Goal: Transaction & Acquisition: Book appointment/travel/reservation

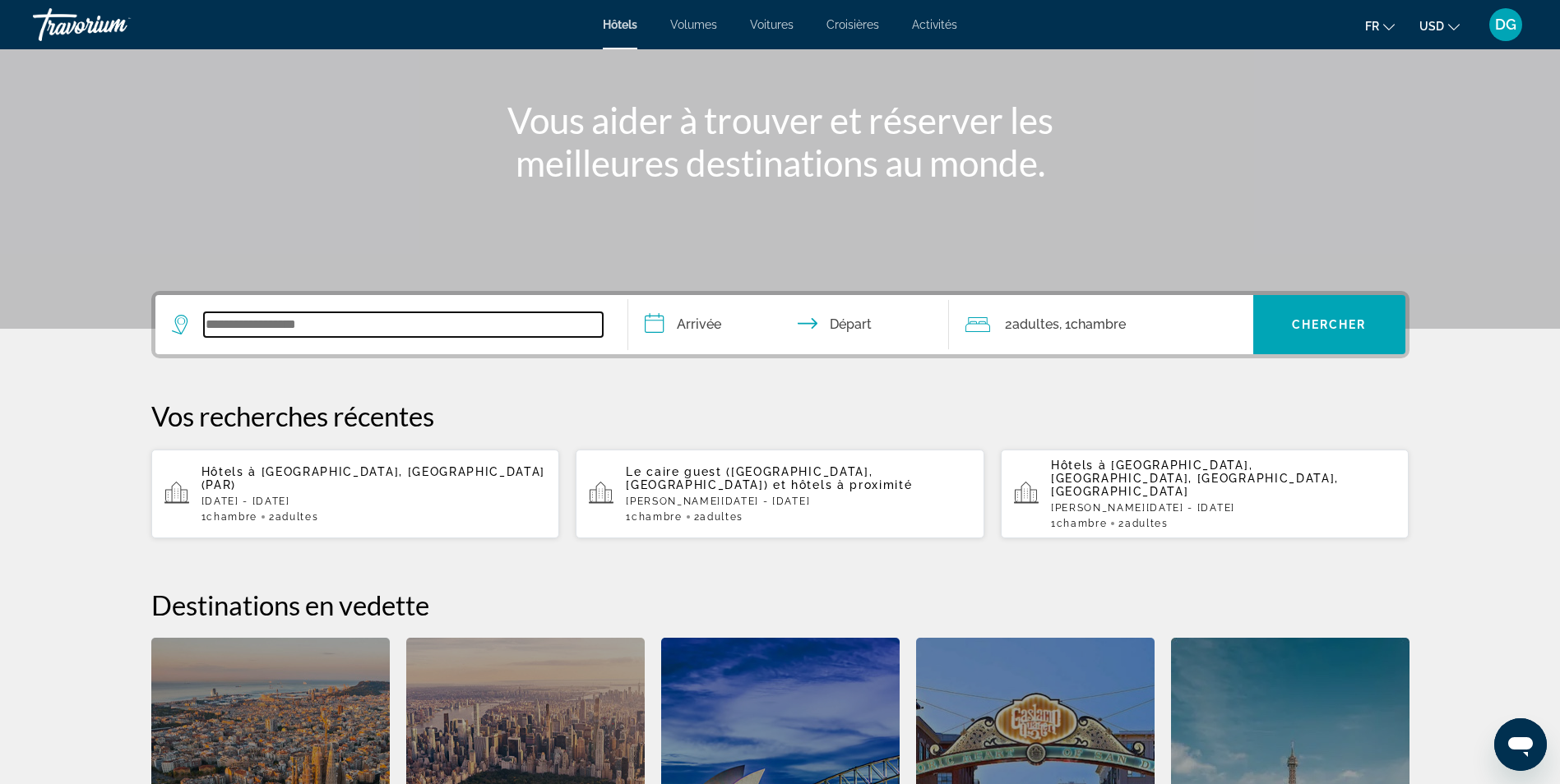
click at [386, 333] on input "Widget de recherche" at bounding box center [403, 324] width 398 height 24
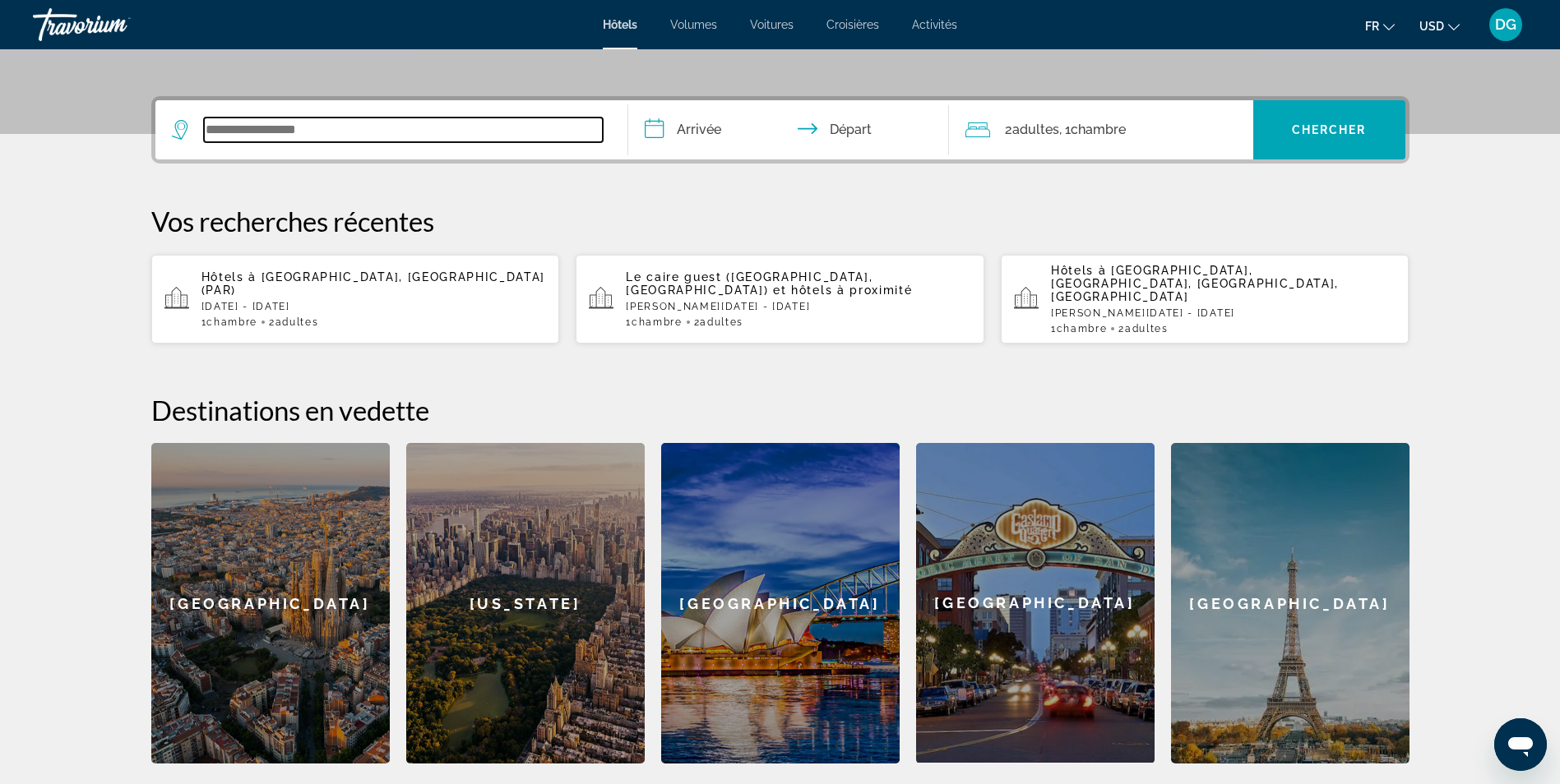
scroll to position [402, 0]
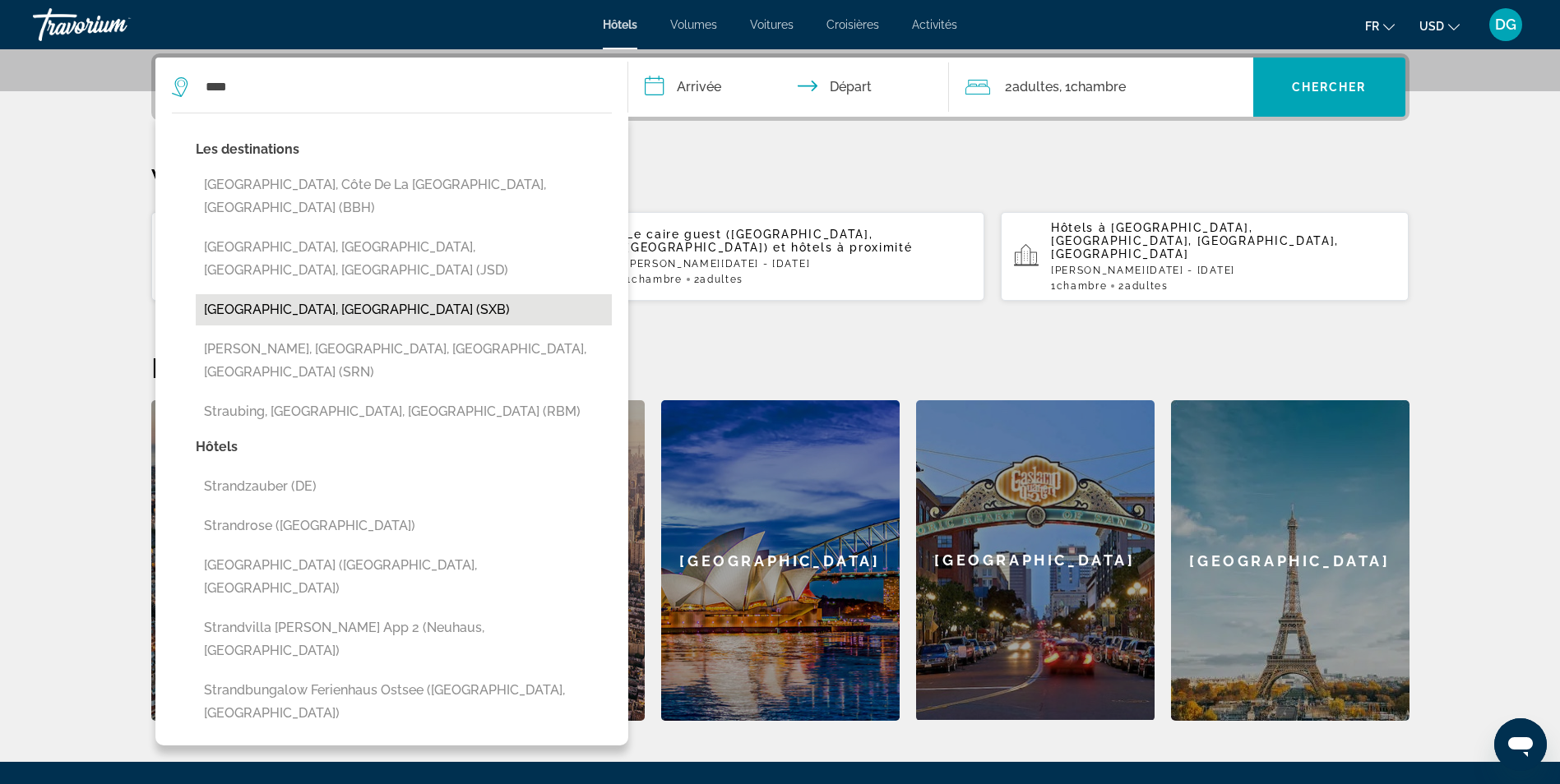
click at [435, 295] on button "[GEOGRAPHIC_DATA], [GEOGRAPHIC_DATA] (SXB)" at bounding box center [403, 310] width 416 height 31
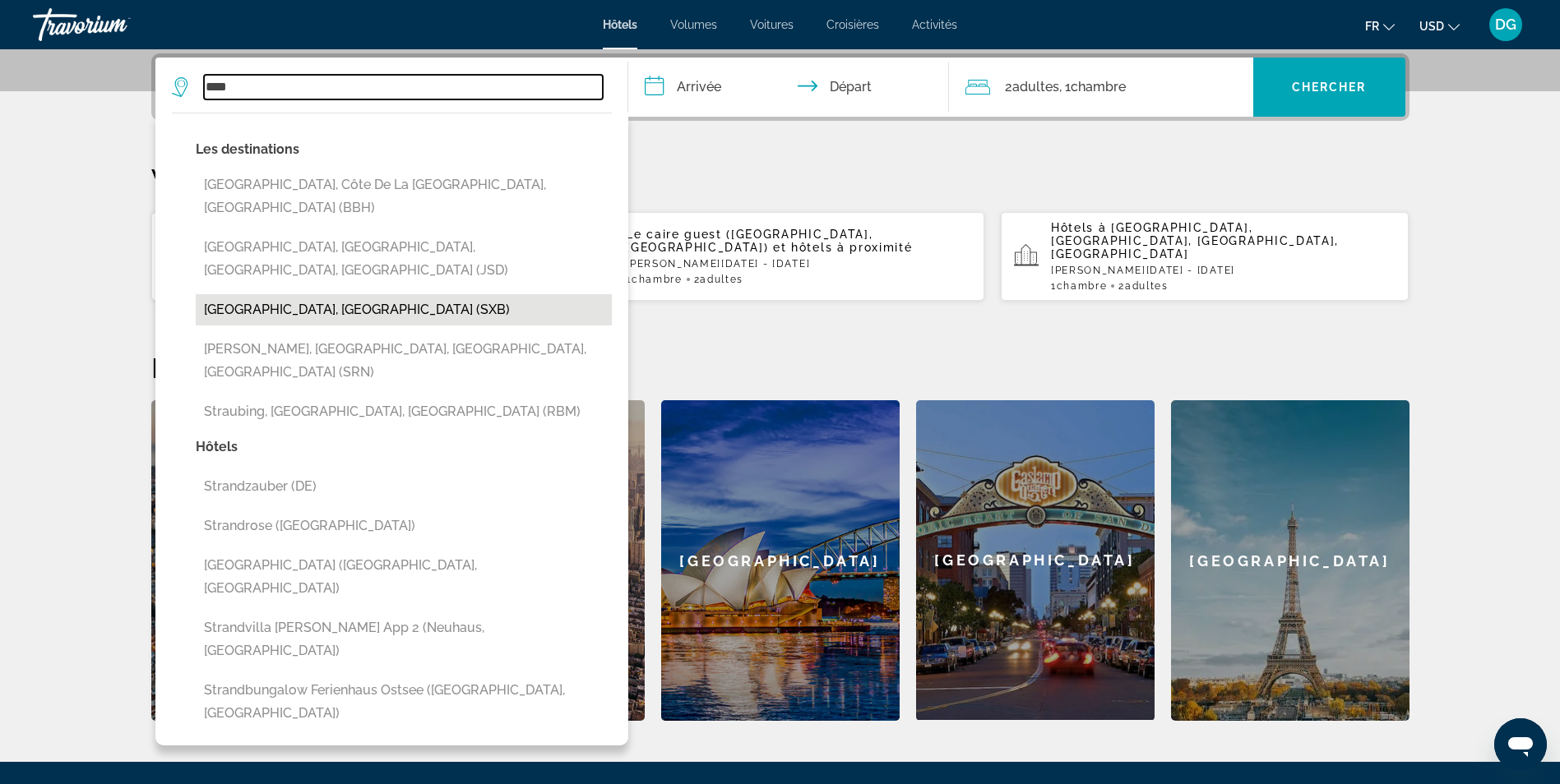
type input "**********"
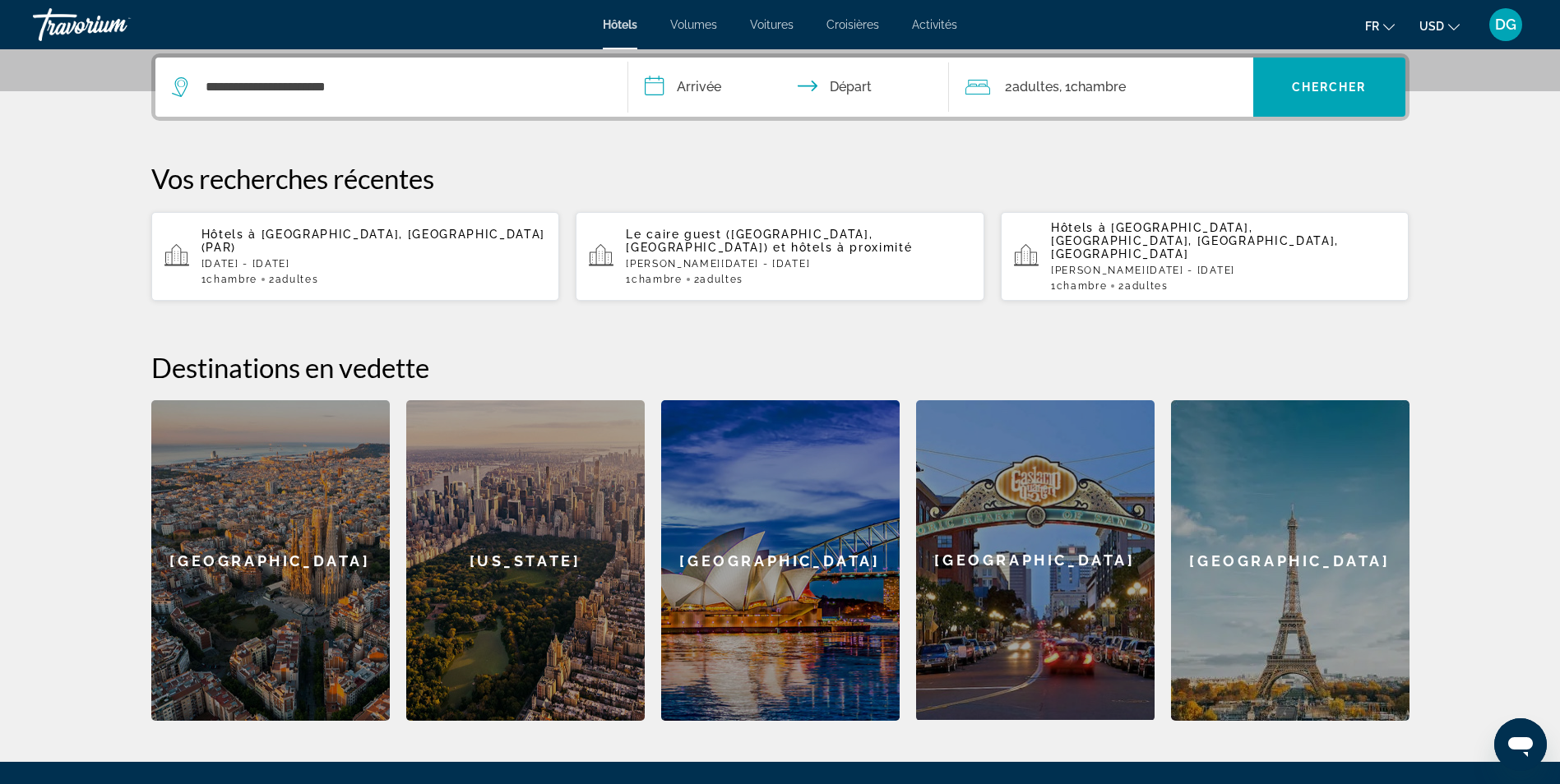
click at [732, 91] on input "**********" at bounding box center [792, 89] width 328 height 64
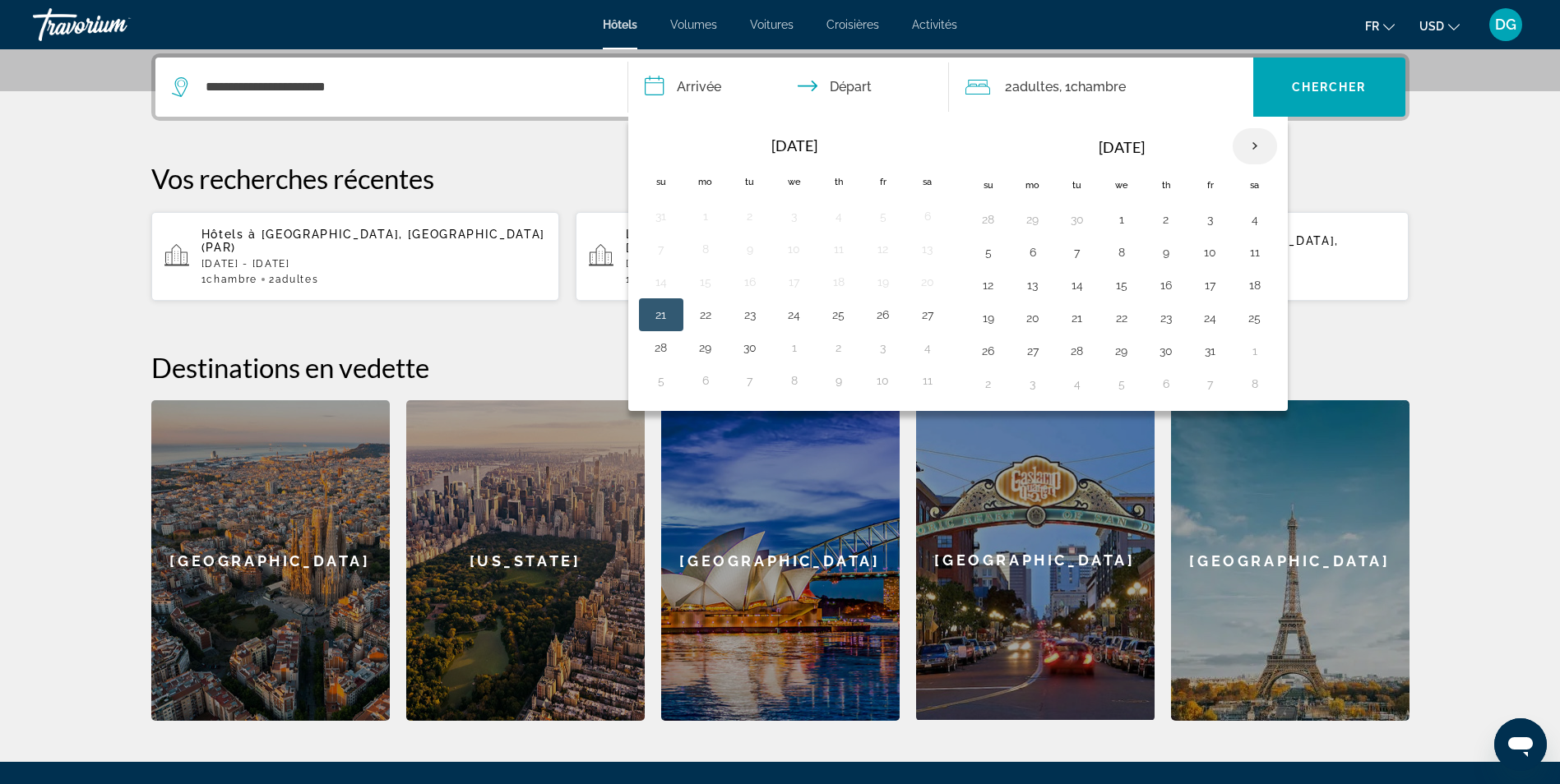
click at [1243, 146] on th "Next month" at bounding box center [1254, 146] width 45 height 36
click at [1248, 281] on button "20" at bounding box center [1254, 285] width 26 height 23
click at [1082, 315] on button "23" at bounding box center [1077, 317] width 26 height 23
type input "**********"
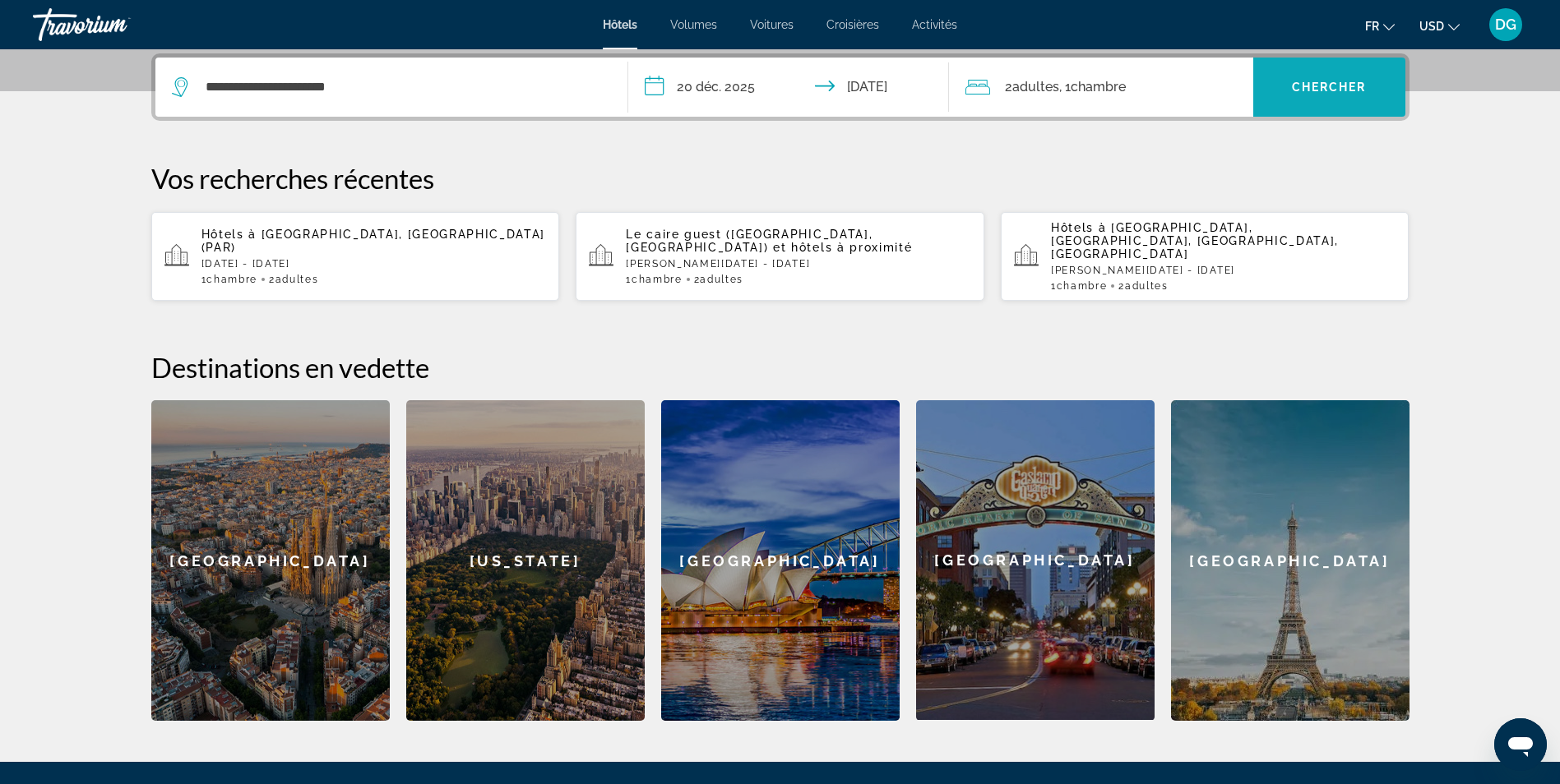
click at [1306, 78] on span "Widget de recherche" at bounding box center [1329, 87] width 152 height 40
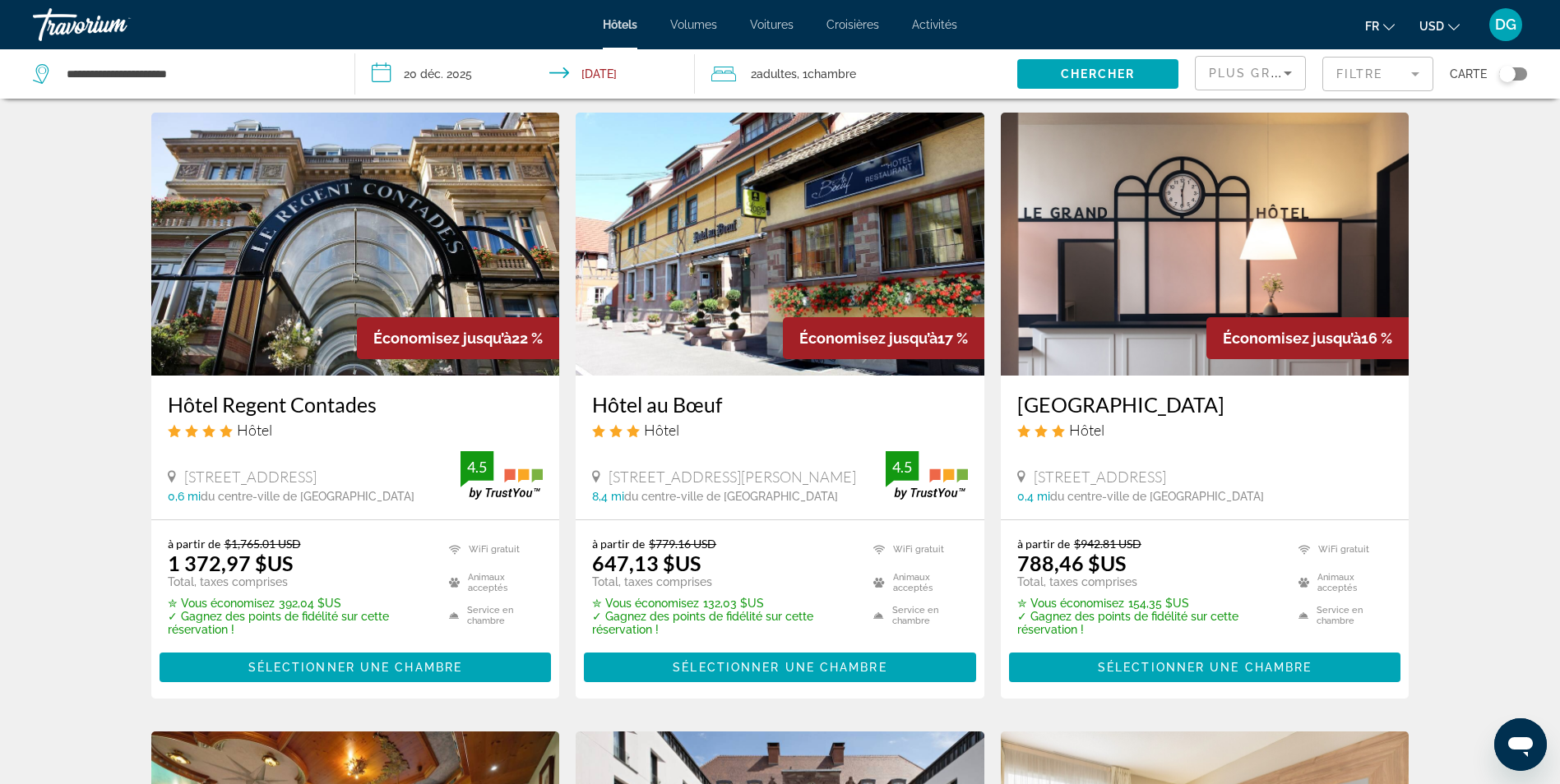
scroll to position [658, 0]
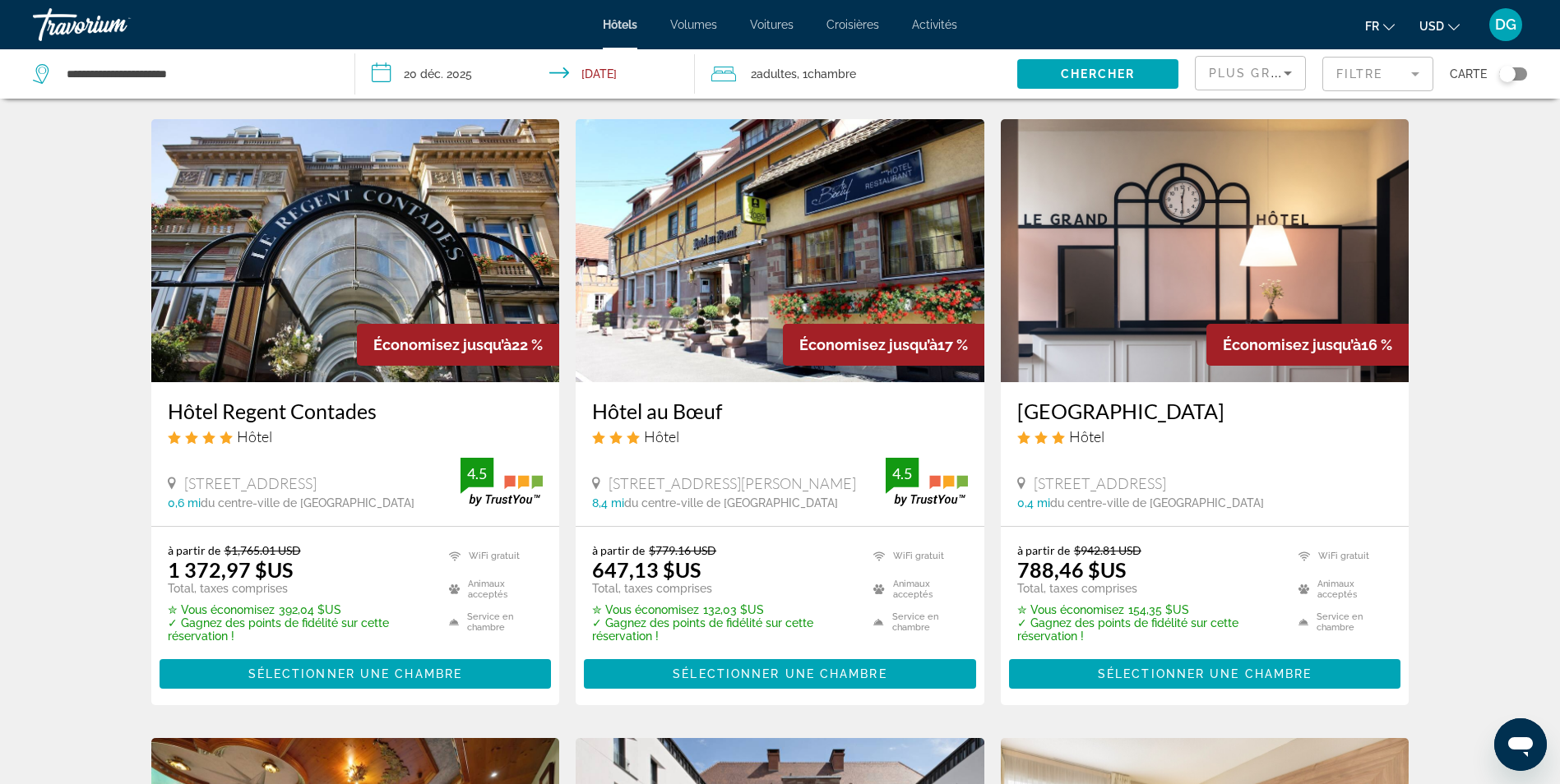
click at [1058, 408] on h3 "[GEOGRAPHIC_DATA]" at bounding box center [1205, 410] width 376 height 24
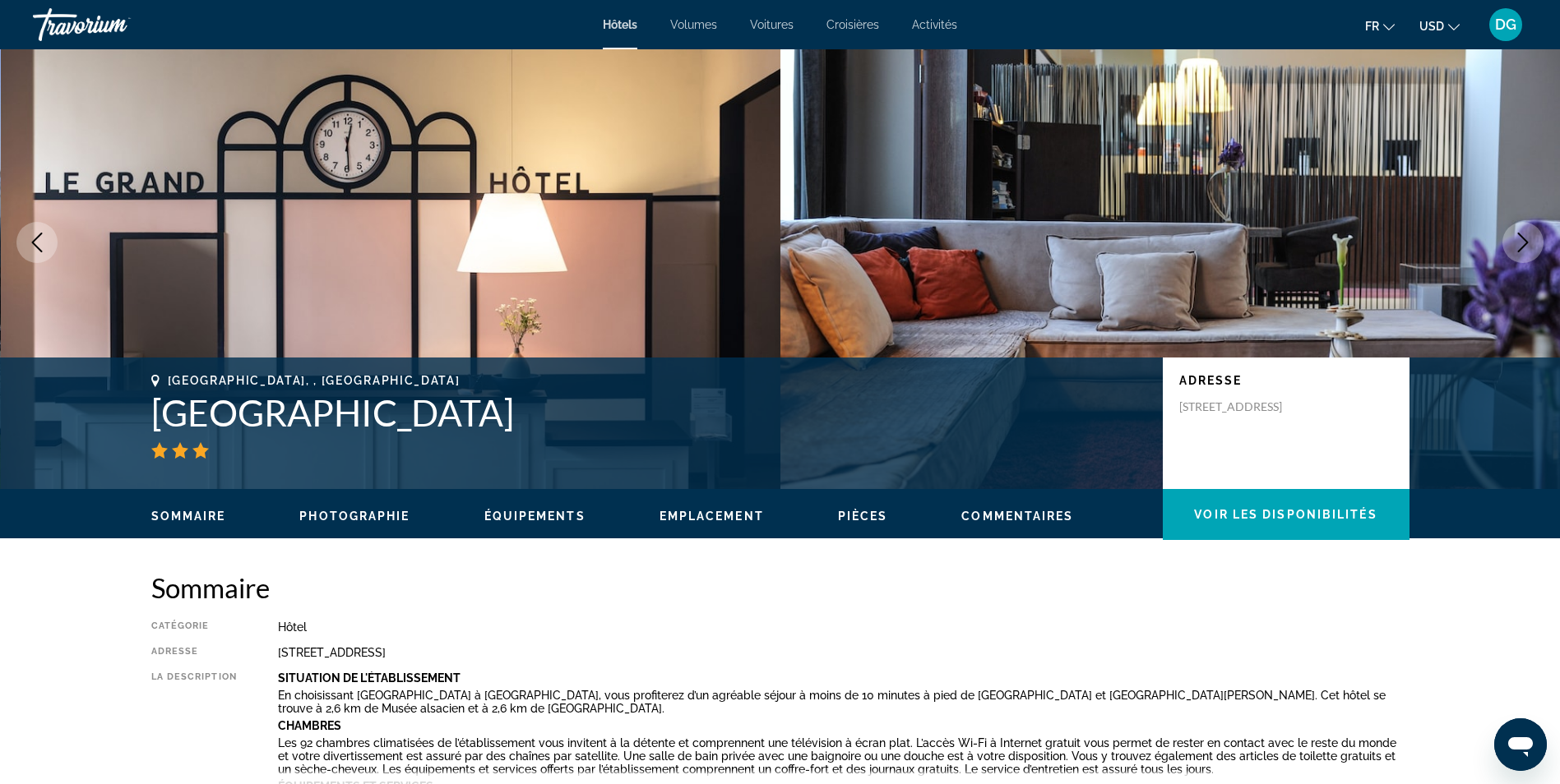
scroll to position [83, 0]
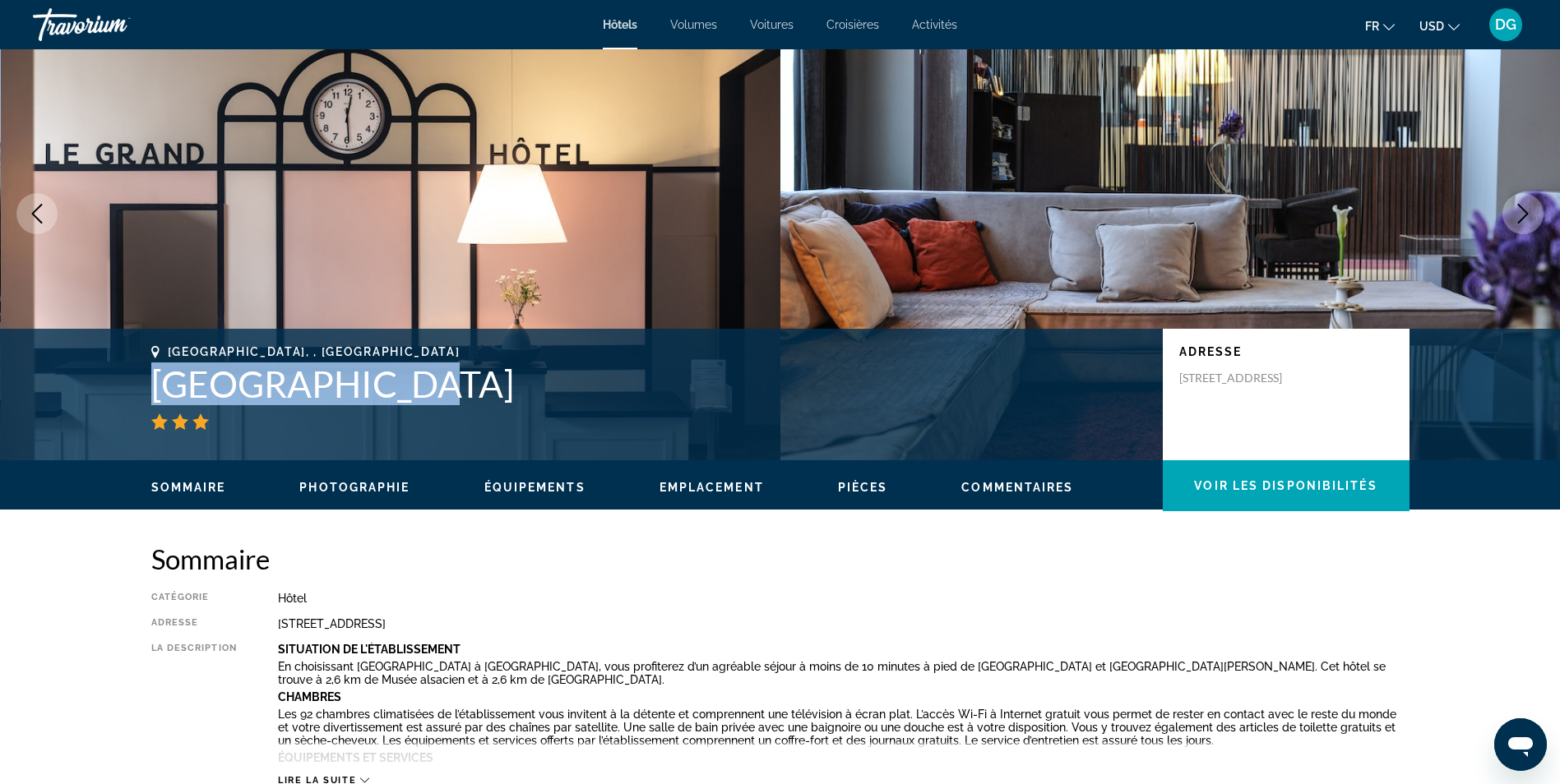
drag, startPoint x: 389, startPoint y: 382, endPoint x: 133, endPoint y: 398, distance: 256.5
click at [133, 398] on div "[GEOGRAPHIC_DATA], , [GEOGRAPHIC_DATA] [GEOGRAPHIC_DATA] Adresse [STREET_ADDRES…" at bounding box center [781, 394] width 1324 height 99
copy h1 "[GEOGRAPHIC_DATA]"
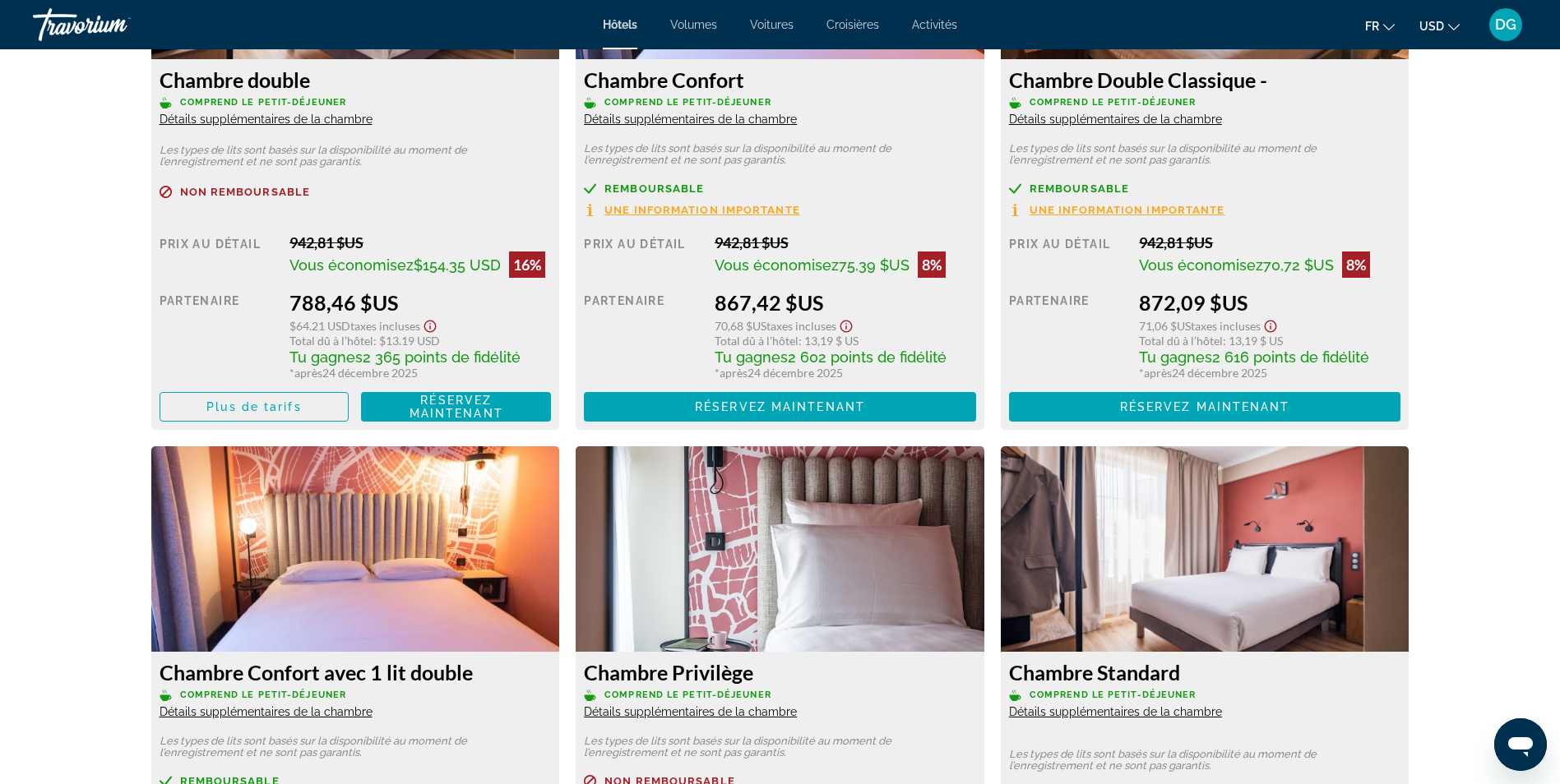
scroll to position [2302, 0]
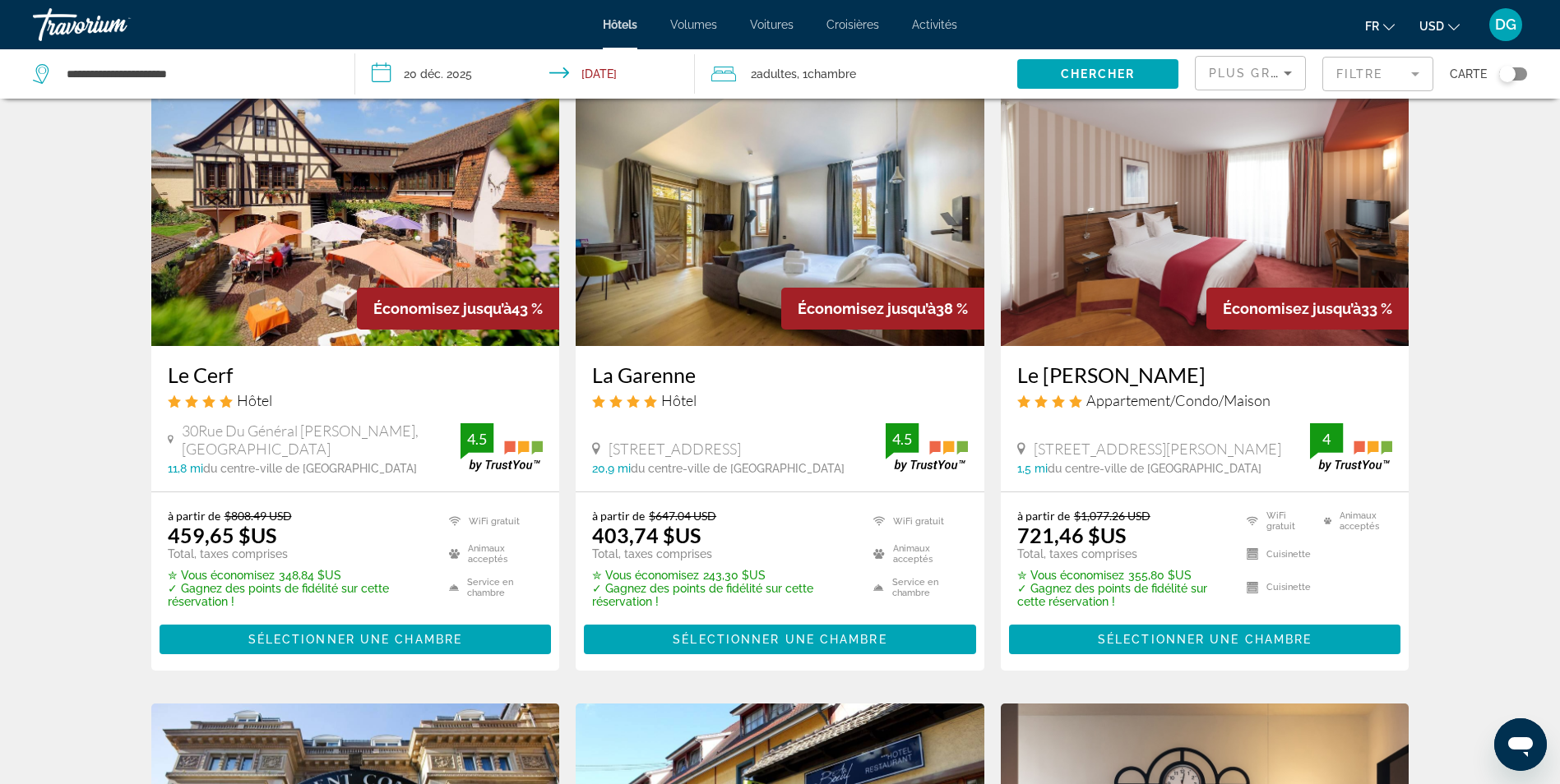
scroll to position [164, 0]
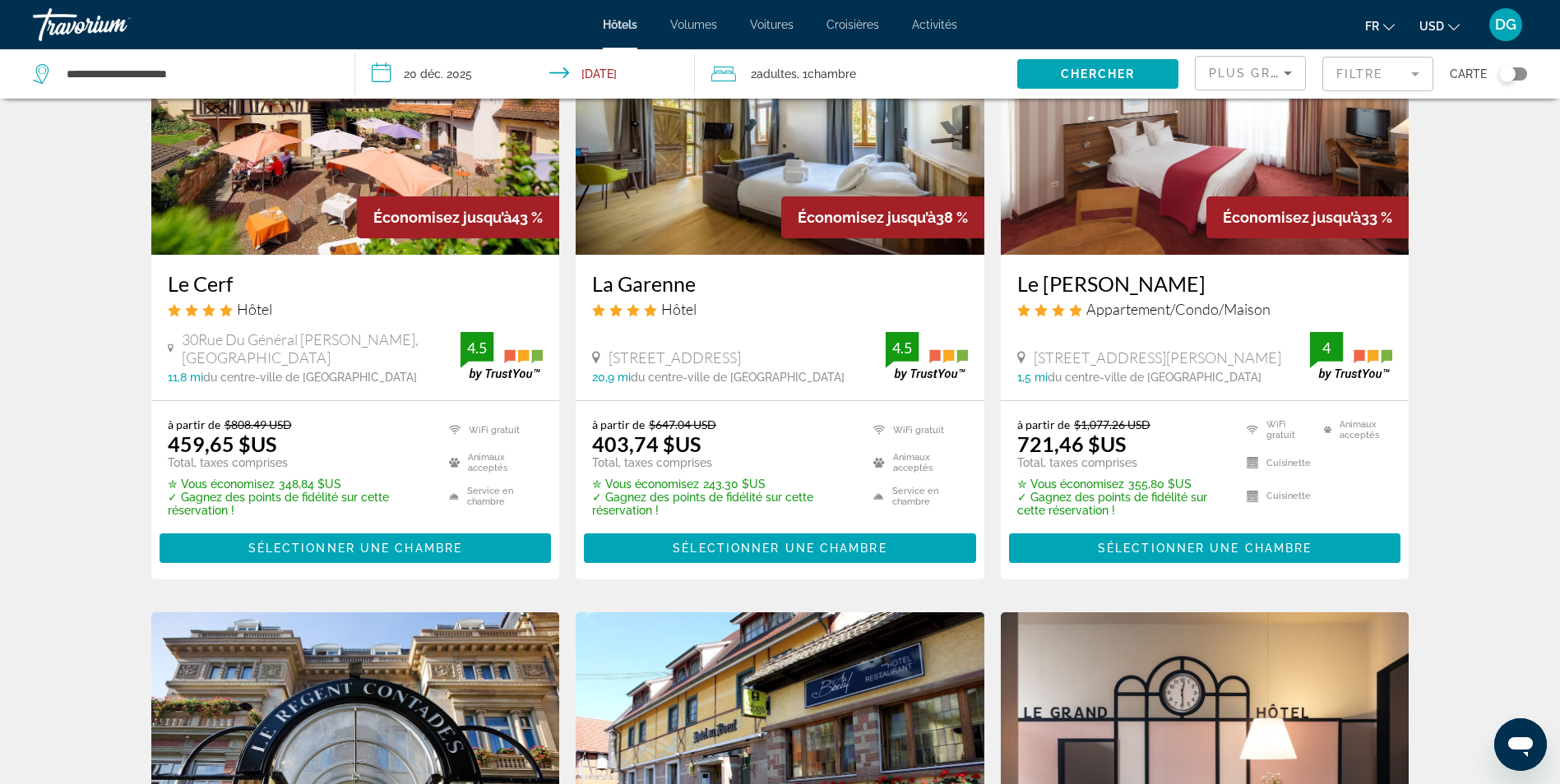
click at [268, 292] on h3 "Le Cerf" at bounding box center [355, 283] width 376 height 24
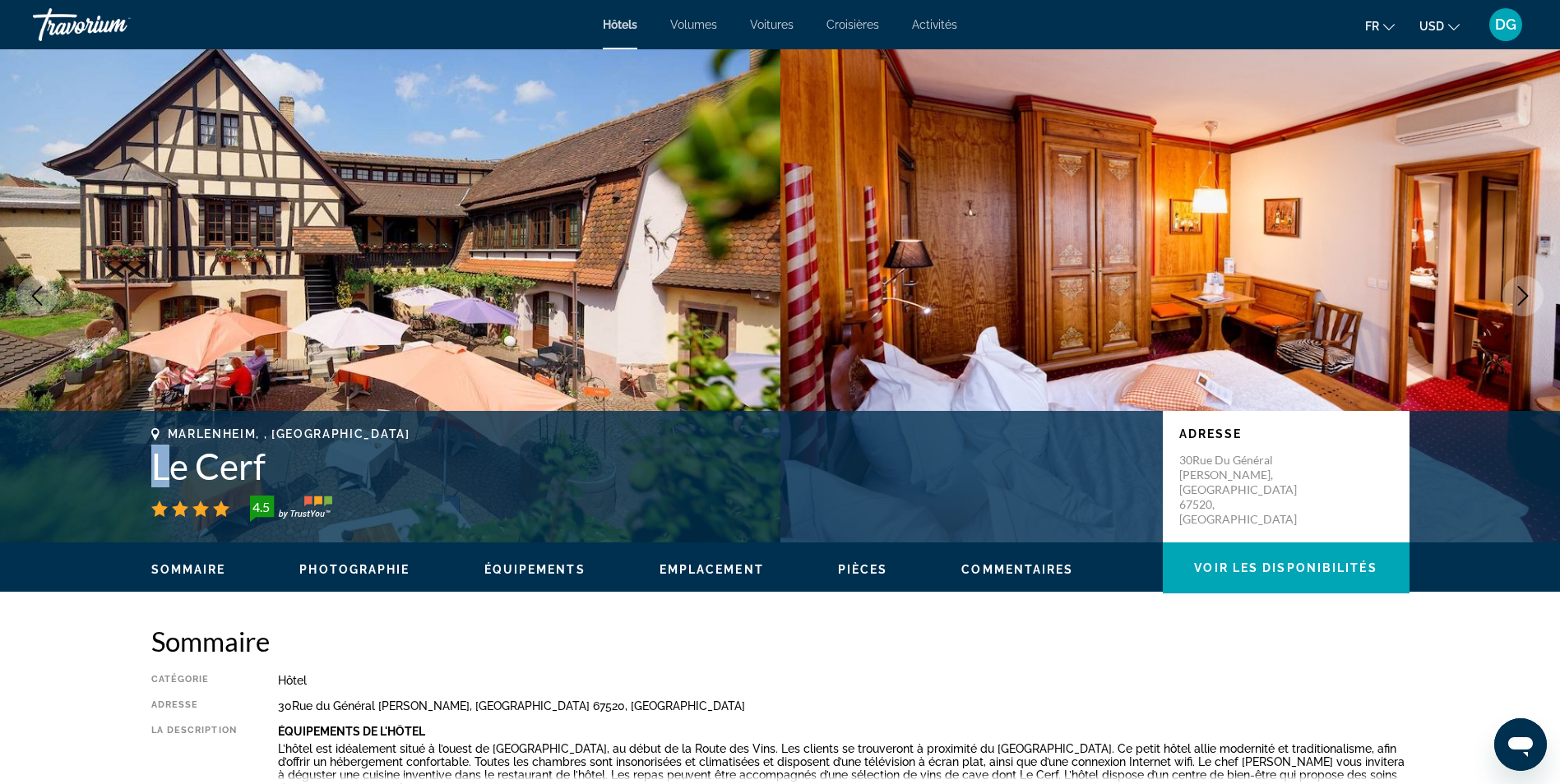
click at [156, 466] on h1 "Le Cerf" at bounding box center [649, 466] width 995 height 43
click at [155, 467] on h1 "Le Cerf" at bounding box center [649, 466] width 995 height 43
click at [294, 462] on h1 "Le Cerf" at bounding box center [649, 466] width 995 height 43
click at [265, 466] on h1 "Le Cerf" at bounding box center [649, 466] width 995 height 43
drag, startPoint x: 265, startPoint y: 466, endPoint x: 139, endPoint y: 467, distance: 126.0
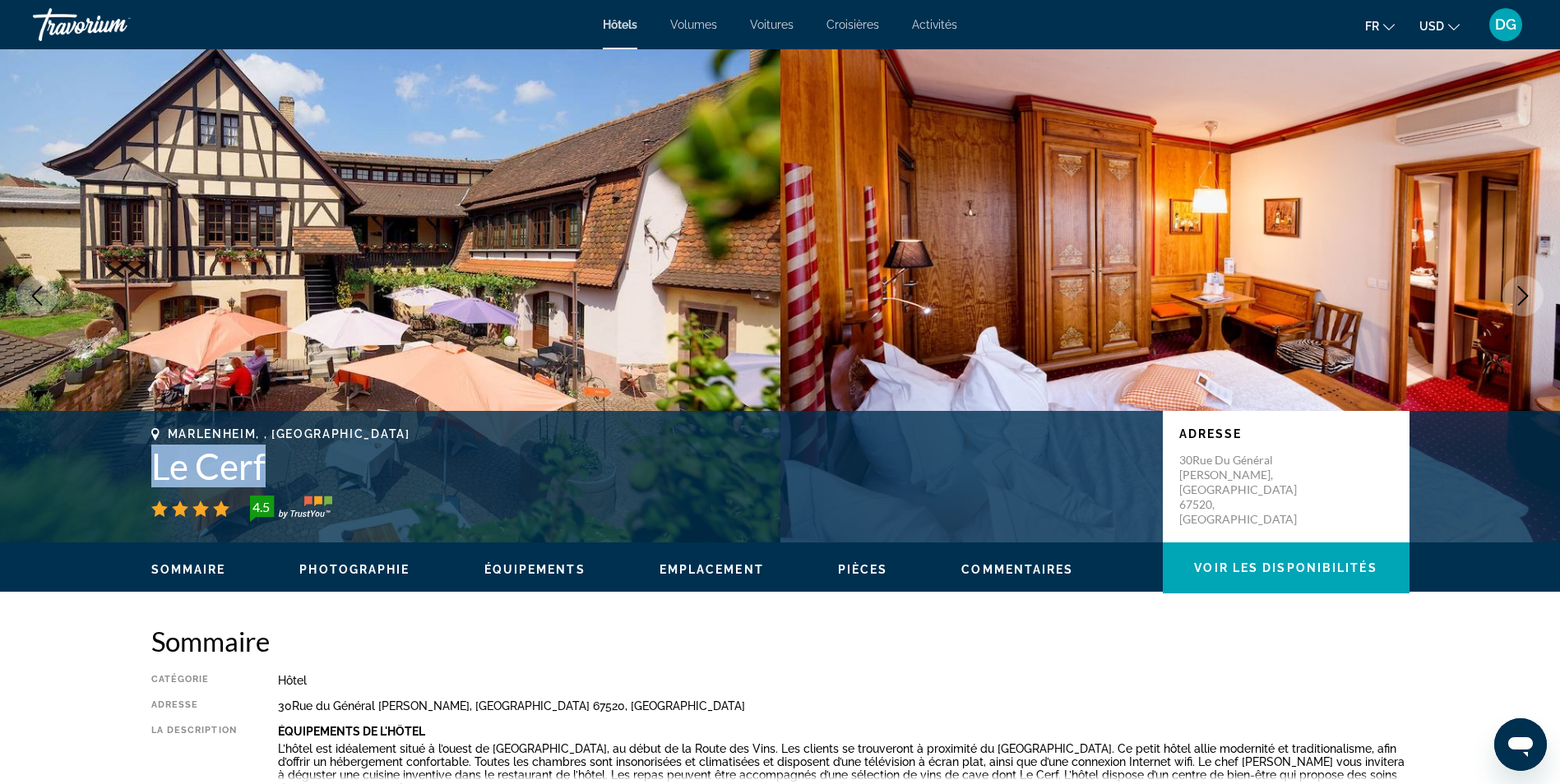
click at [139, 467] on div "Marlenheim, , [GEOGRAPHIC_DATA] Le Cerf 4.5 Adresse [STREET_ADDRESS][PERSON_NAM…" at bounding box center [781, 477] width 1324 height 99
copy h1 "Le Cerf"
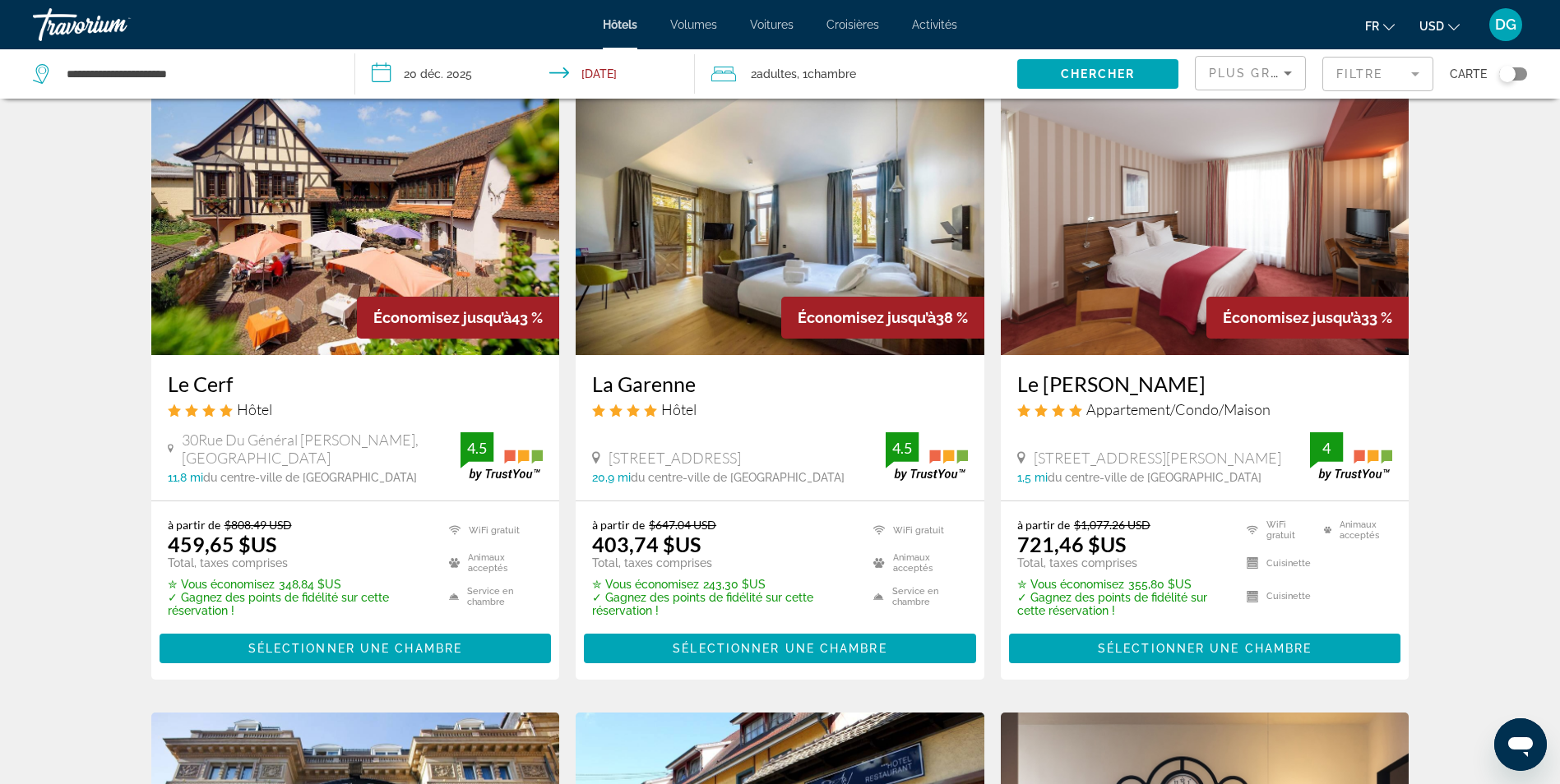
scroll to position [83, 0]
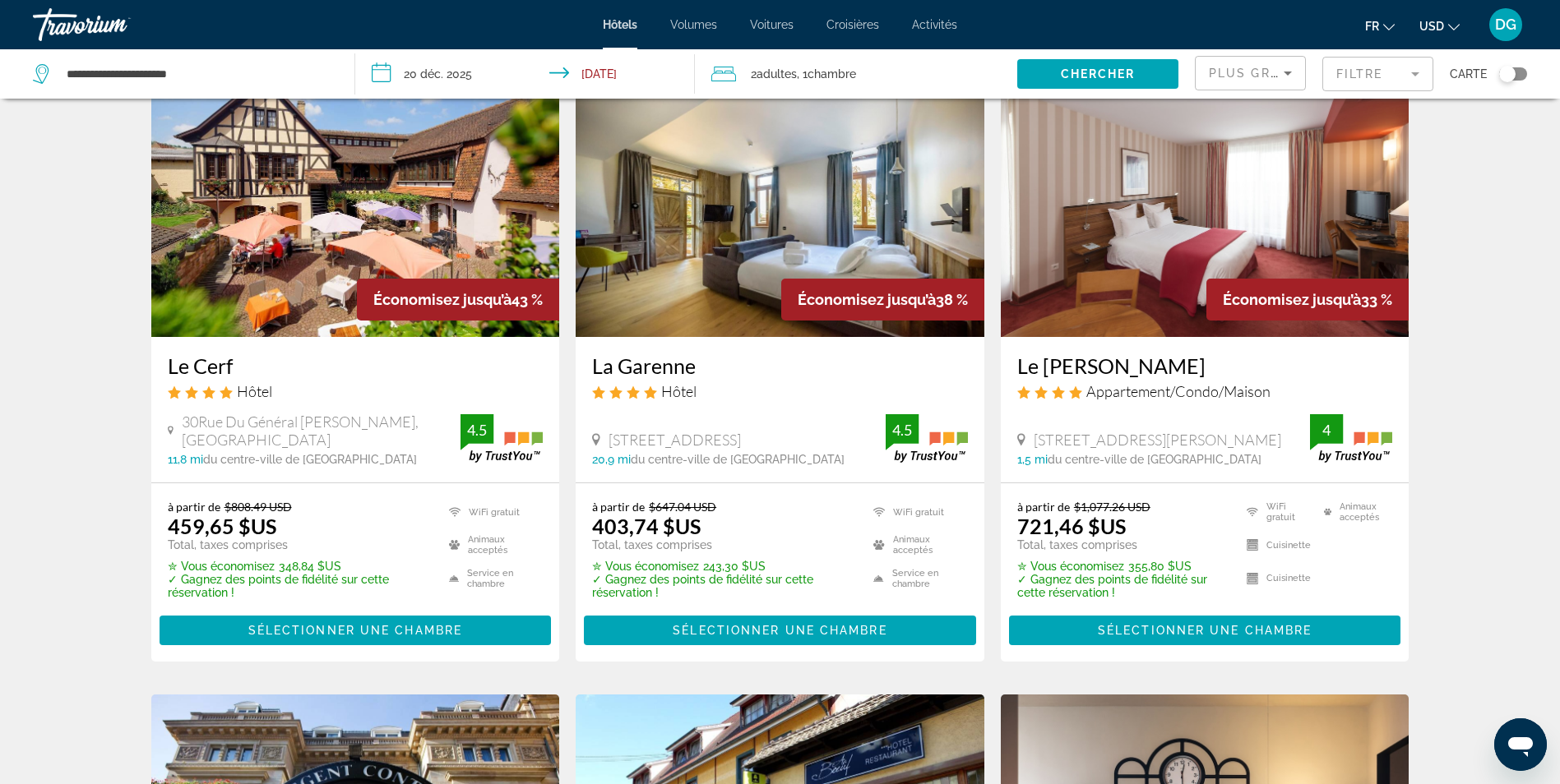
click at [1173, 368] on h3 "Le [PERSON_NAME]" at bounding box center [1205, 365] width 376 height 24
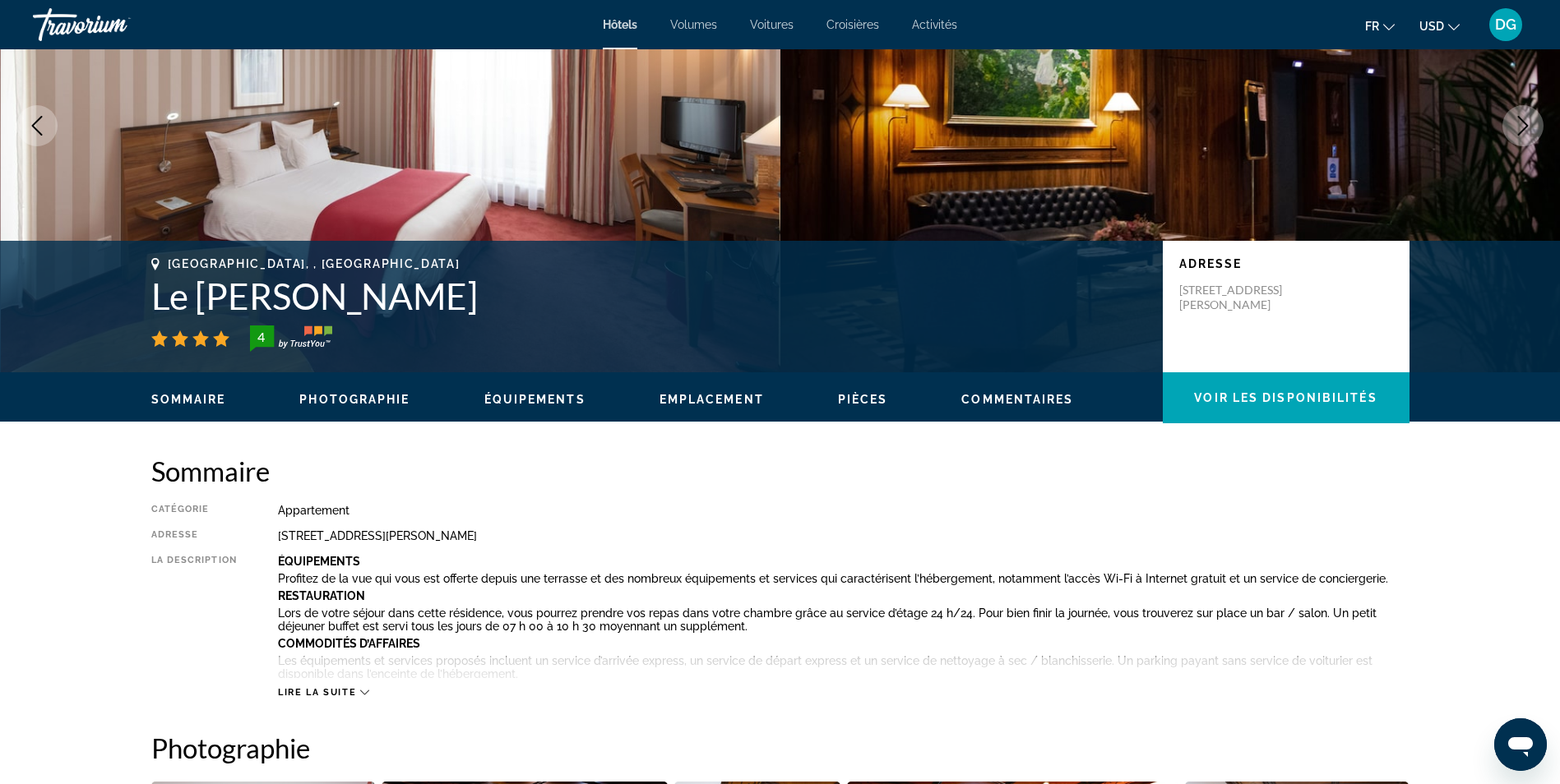
scroll to position [164, 0]
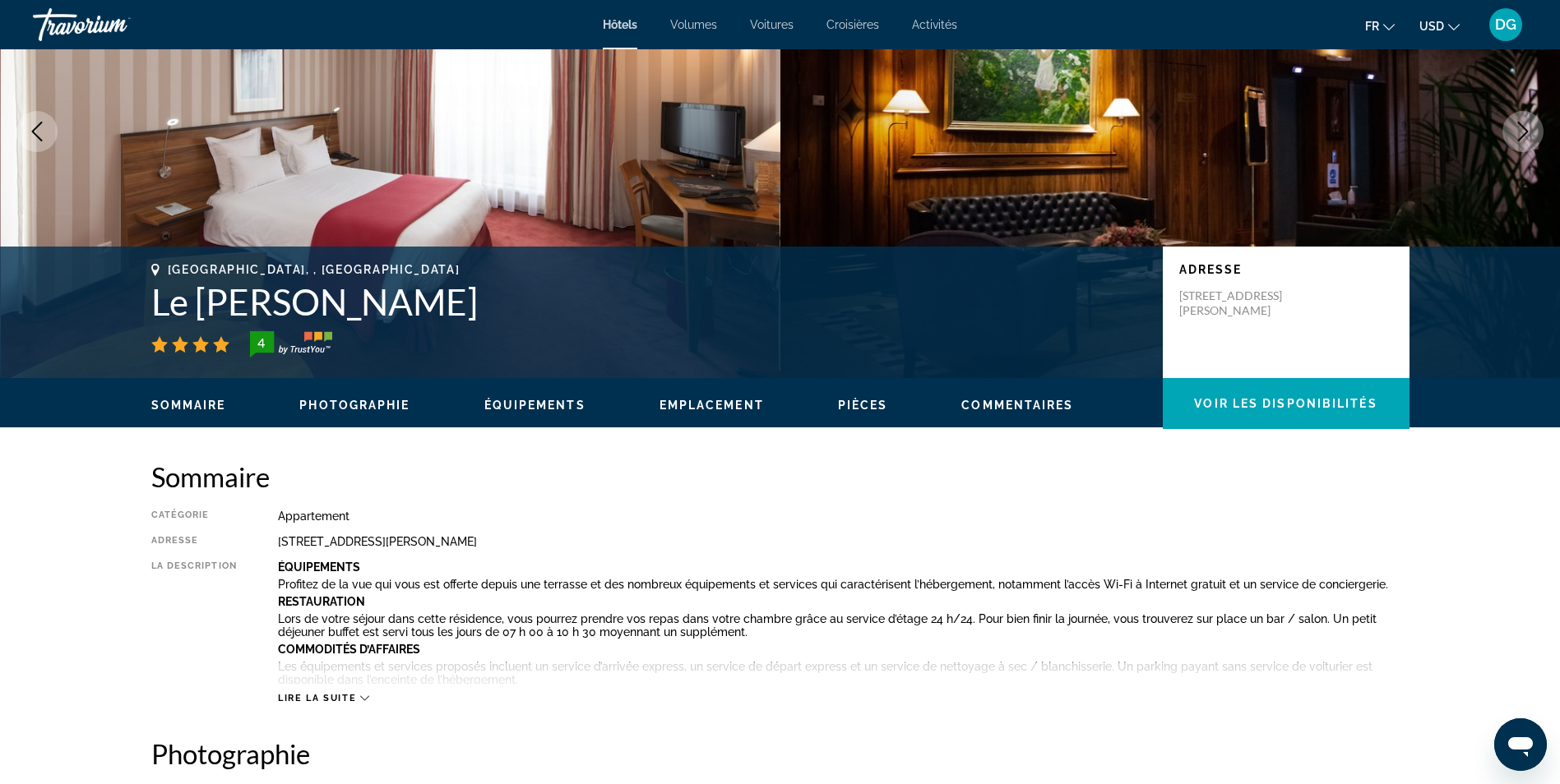
drag, startPoint x: 515, startPoint y: 301, endPoint x: 136, endPoint y: 307, distance: 379.0
click at [136, 307] on div "[GEOGRAPHIC_DATA], , [GEOGRAPHIC_DATA] Le [PERSON_NAME] 4 Adresse [STREET_ADDRE…" at bounding box center [781, 312] width 1324 height 99
copy h1 "Le [PERSON_NAME]"
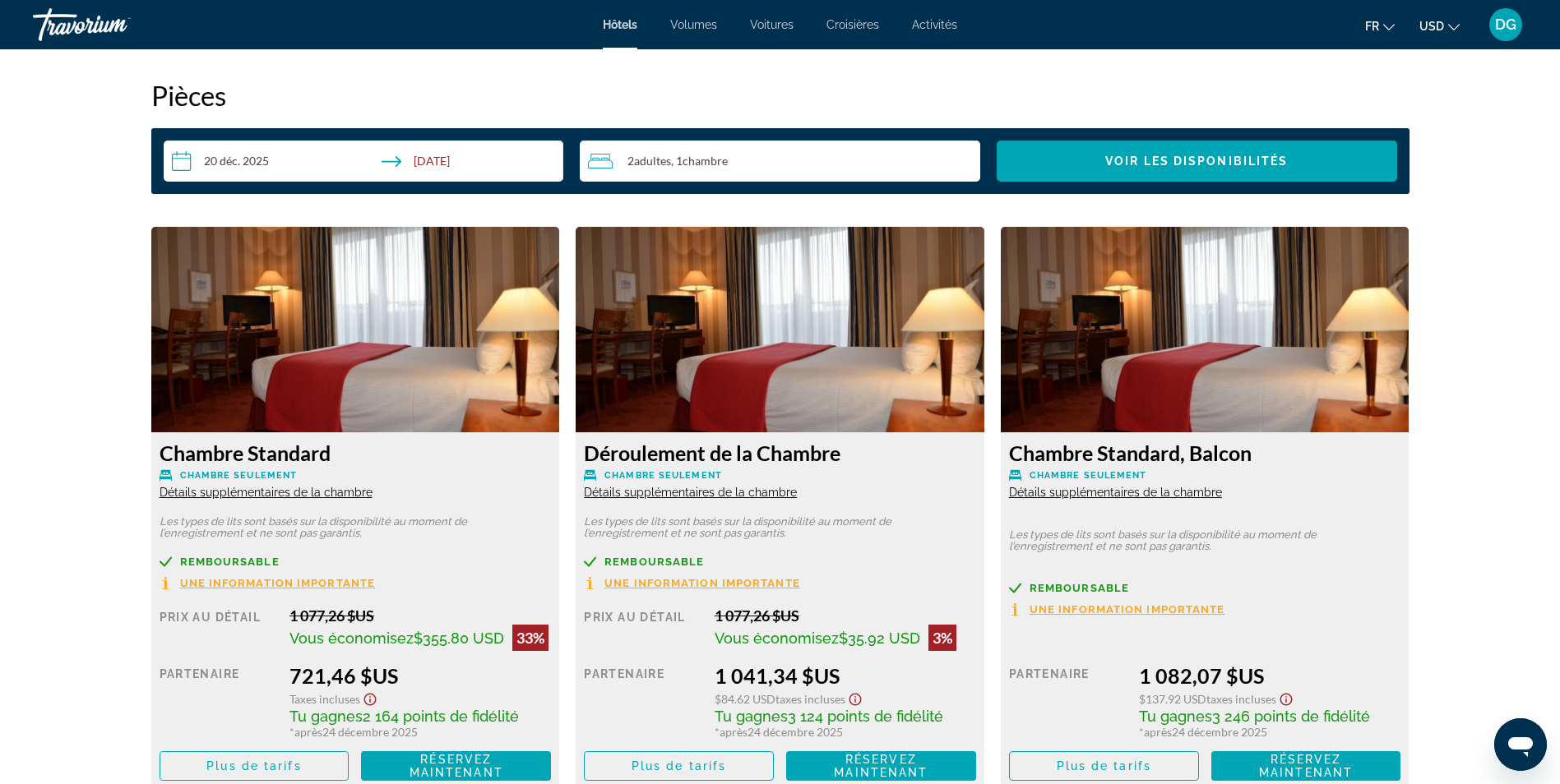
scroll to position [2137, 0]
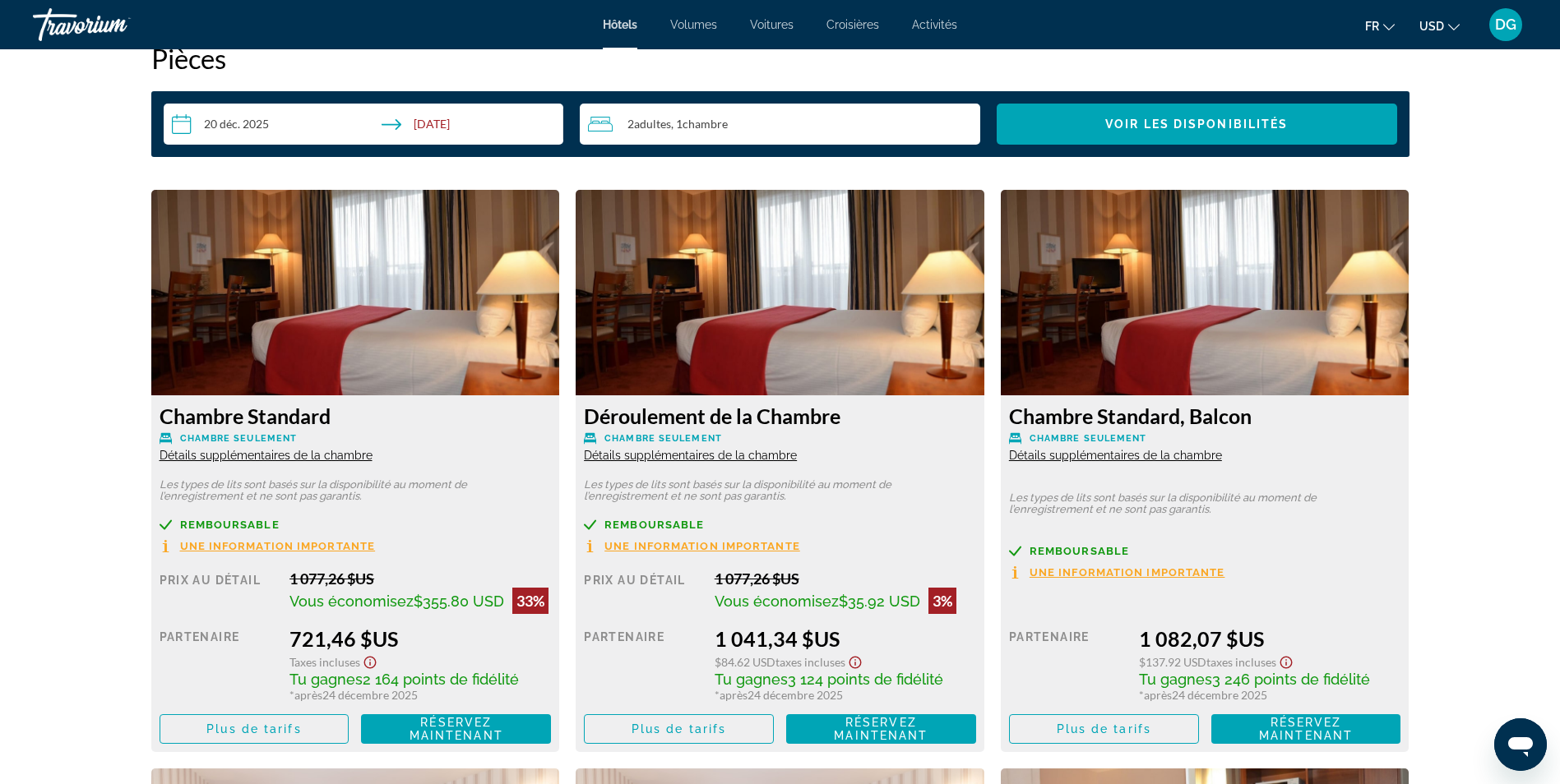
click at [1159, 569] on span "Une information importante" at bounding box center [1127, 573] width 195 height 11
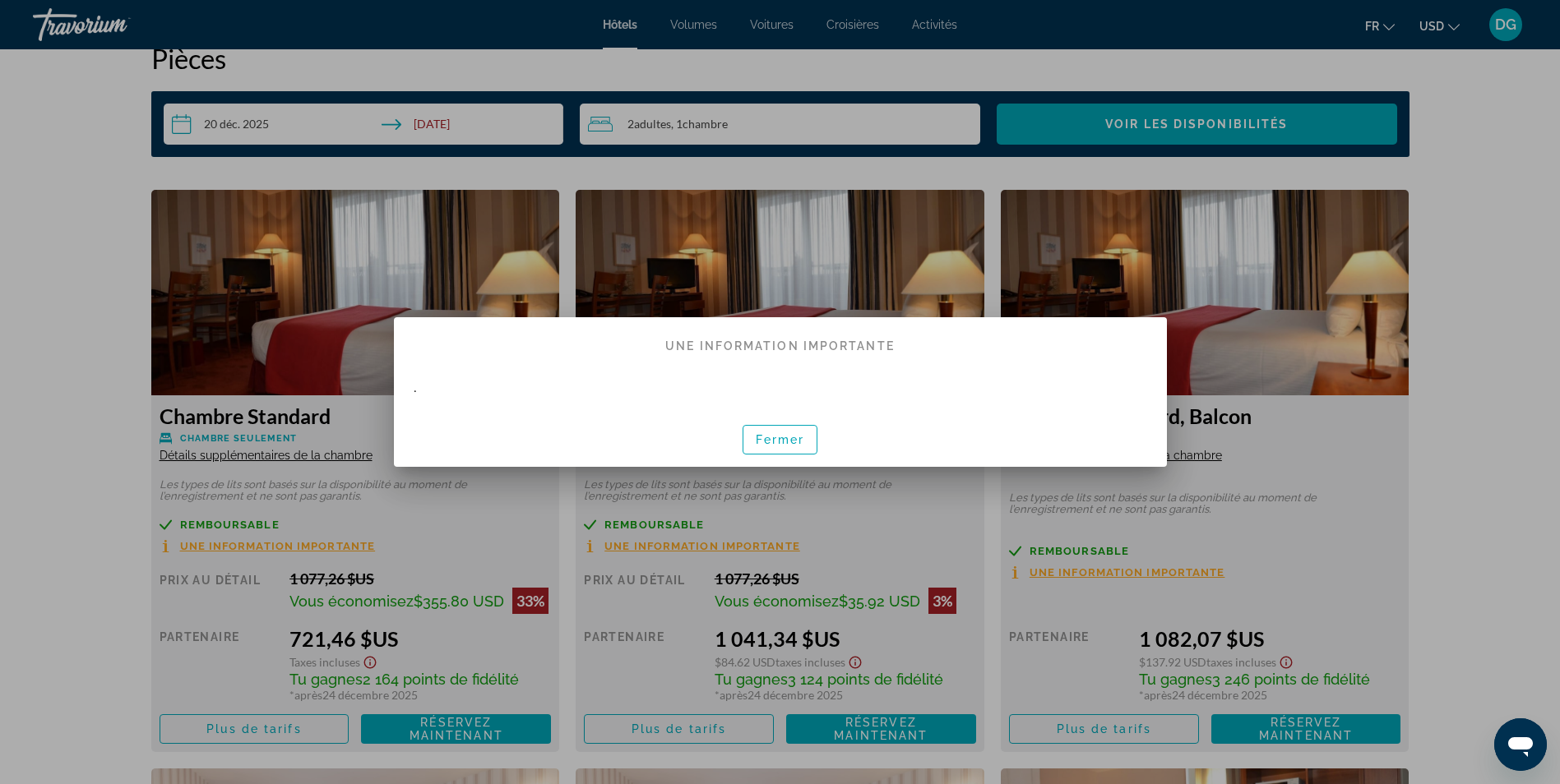
scroll to position [0, 0]
click at [809, 446] on span "button" at bounding box center [781, 440] width 74 height 40
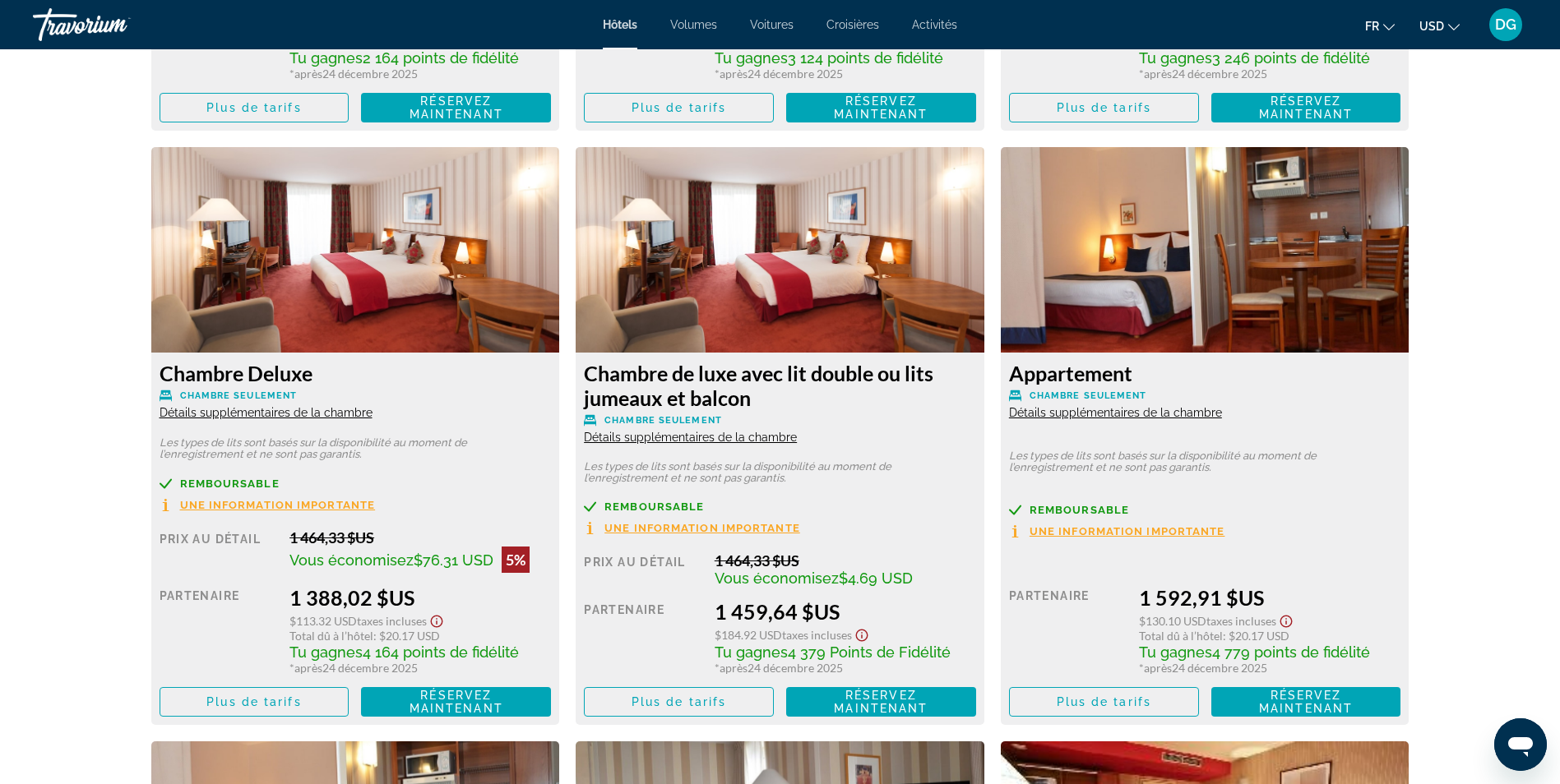
scroll to position [2795, 0]
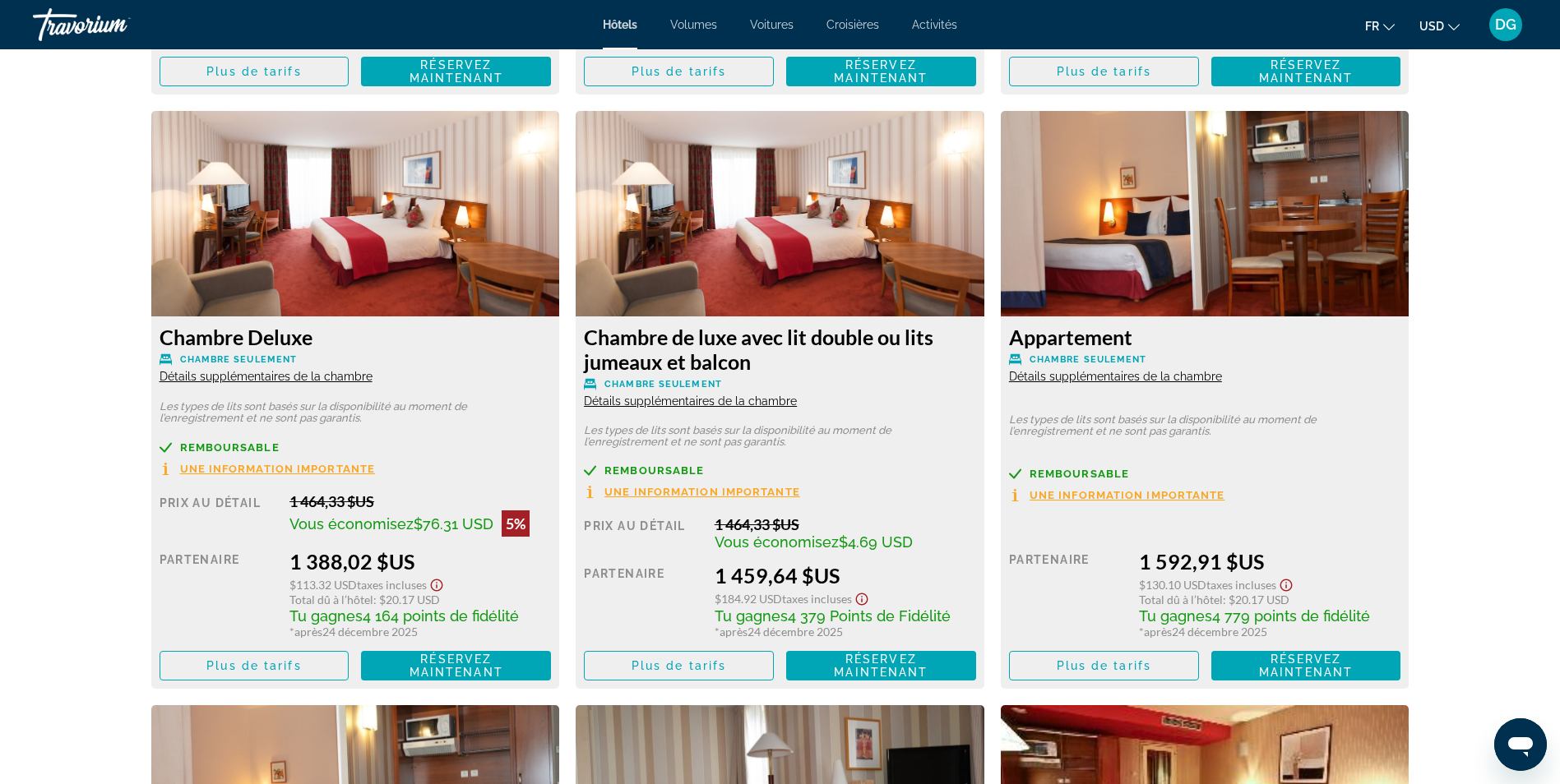
click at [683, 407] on span "Détails supplémentaires de la chambre" at bounding box center [690, 402] width 213 height 13
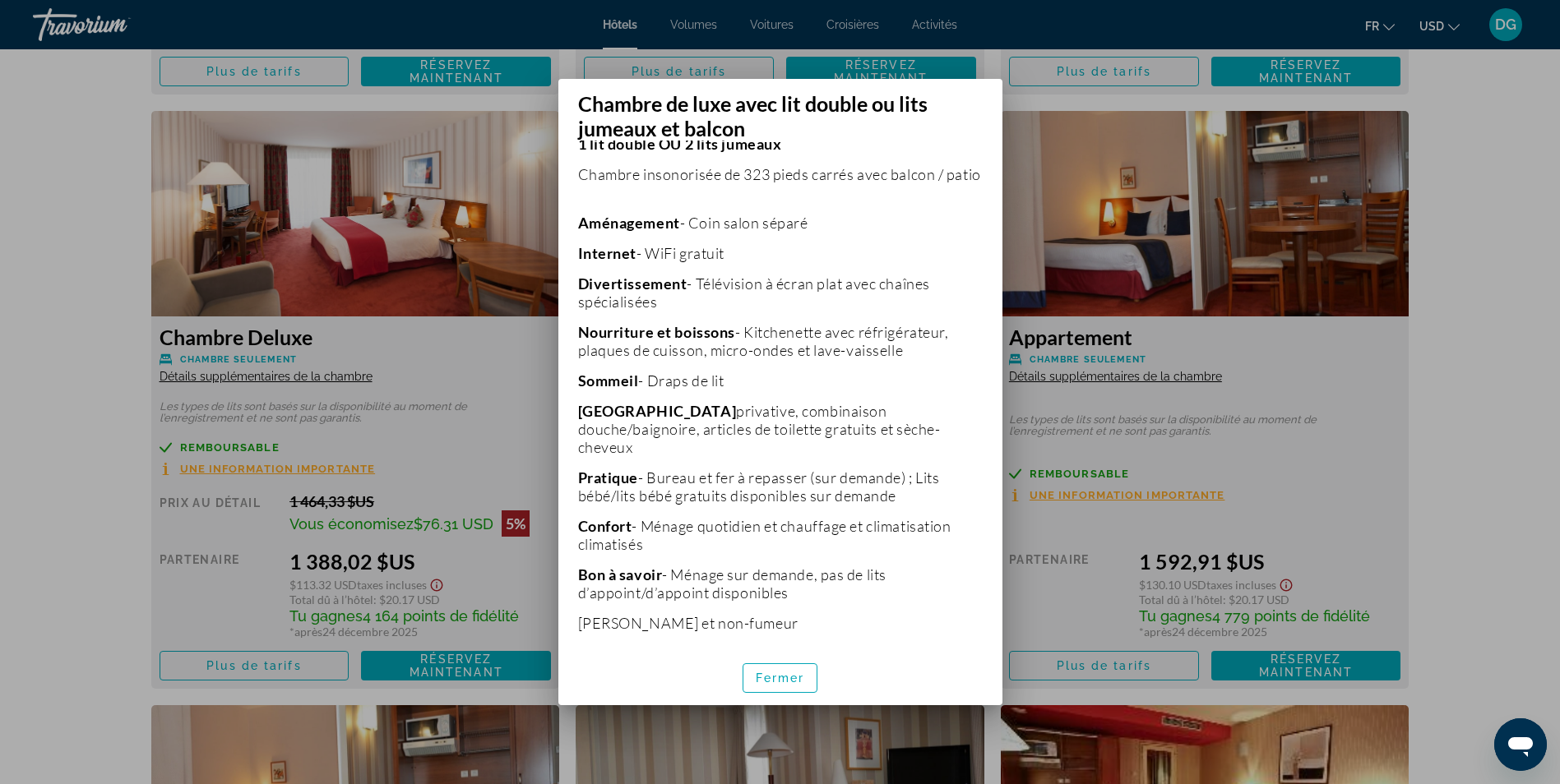
scroll to position [342, 0]
click at [788, 669] on span "button" at bounding box center [781, 678] width 74 height 40
